Goal: Task Accomplishment & Management: Manage account settings

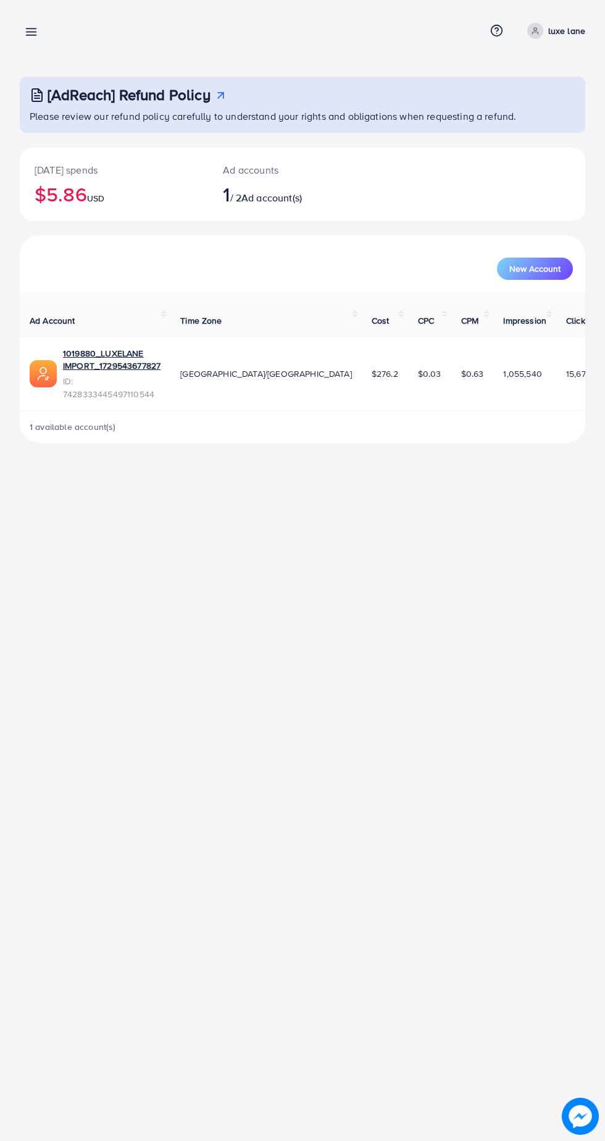
click at [31, 32] on line at bounding box center [32, 32] width 10 height 0
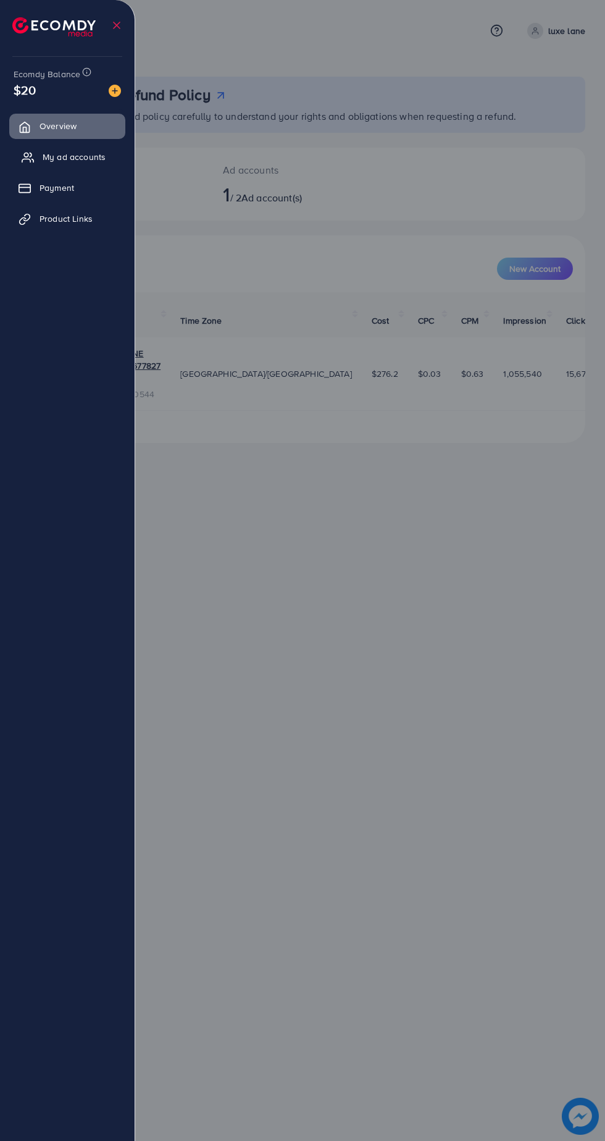
click at [46, 149] on link "My ad accounts" at bounding box center [67, 157] width 116 height 25
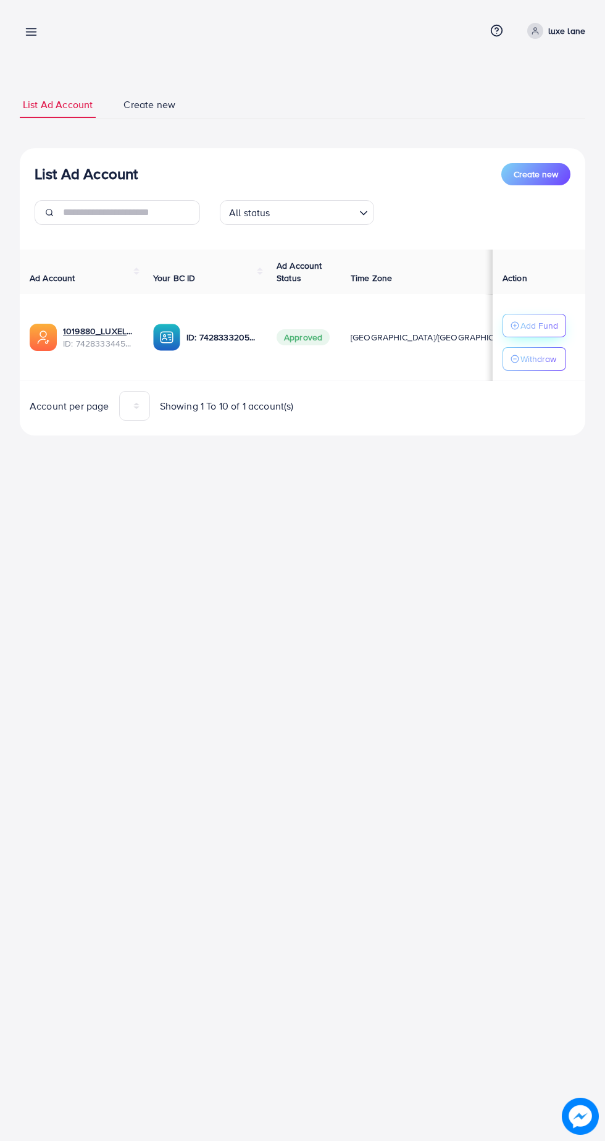
click at [545, 320] on p "Add Fund" at bounding box center [540, 325] width 38 height 15
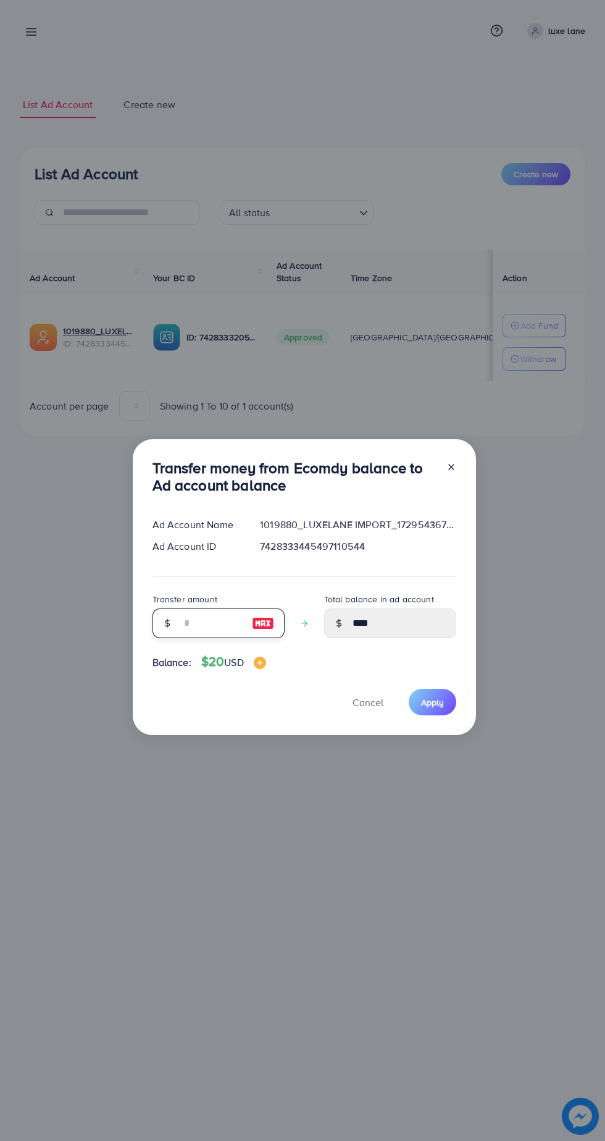
click at [206, 617] on input "number" at bounding box center [212, 623] width 62 height 30
